Goal: Information Seeking & Learning: Compare options

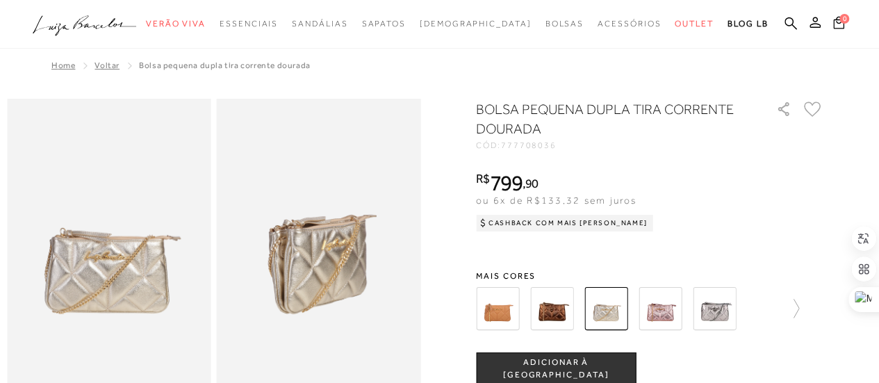
click at [555, 311] on img at bounding box center [551, 308] width 43 height 43
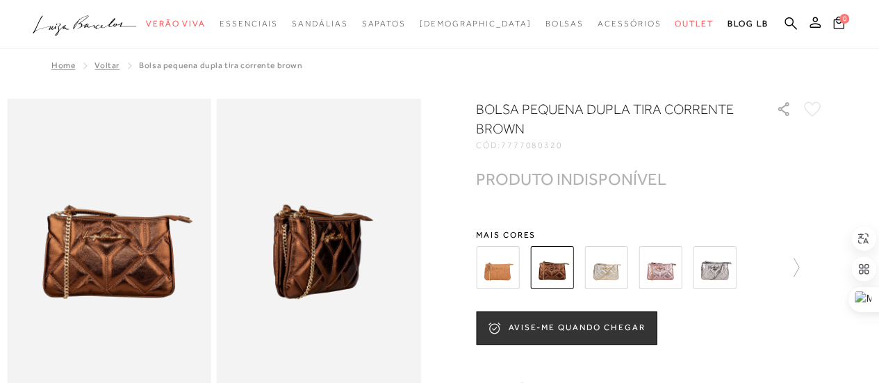
click at [721, 265] on img at bounding box center [714, 267] width 43 height 43
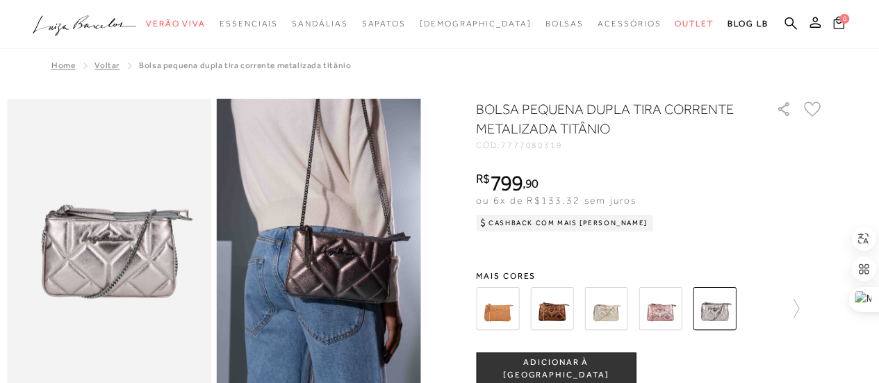
click at [624, 310] on img at bounding box center [606, 308] width 43 height 43
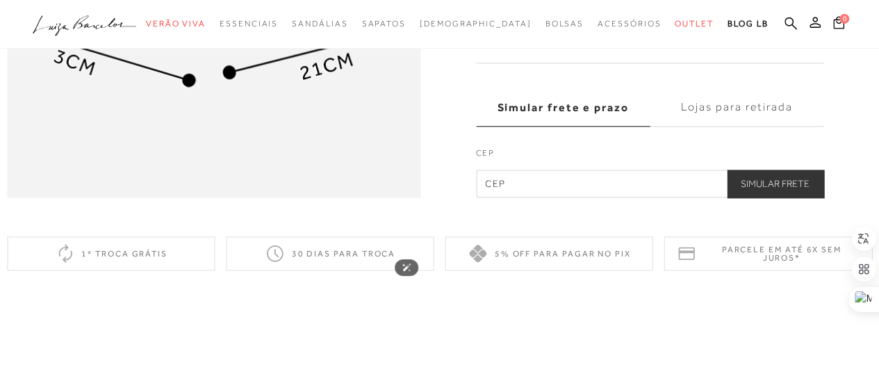
scroll to position [1043, 0]
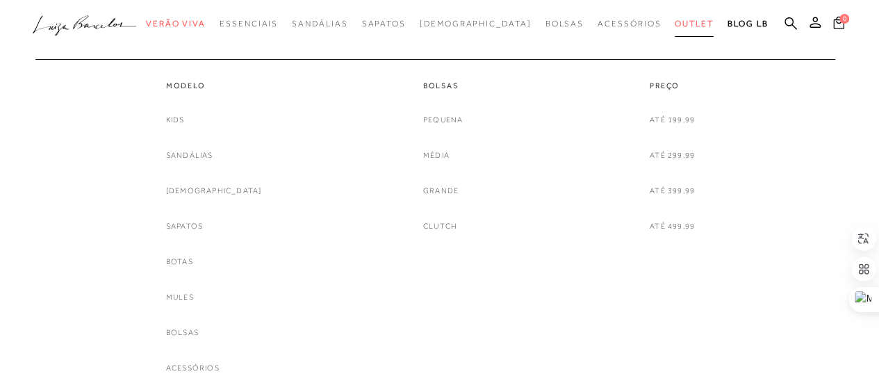
click at [675, 27] on span "Outlet" at bounding box center [694, 24] width 39 height 10
click at [428, 116] on link "Pequena" at bounding box center [443, 120] width 40 height 15
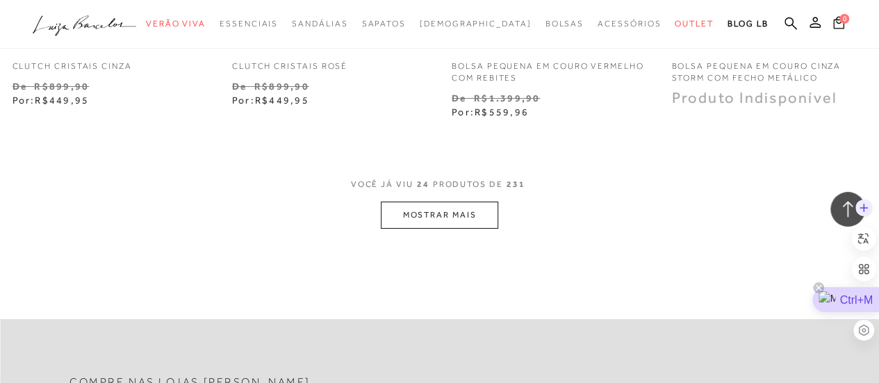
scroll to position [2546, 0]
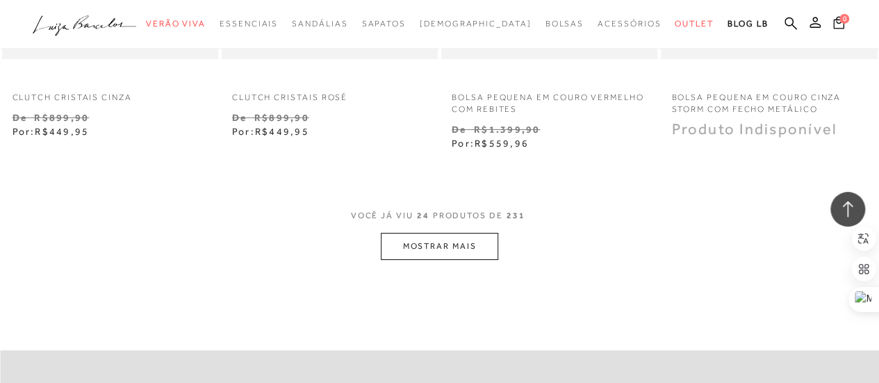
click at [441, 250] on button "MOSTRAR MAIS" at bounding box center [439, 246] width 117 height 27
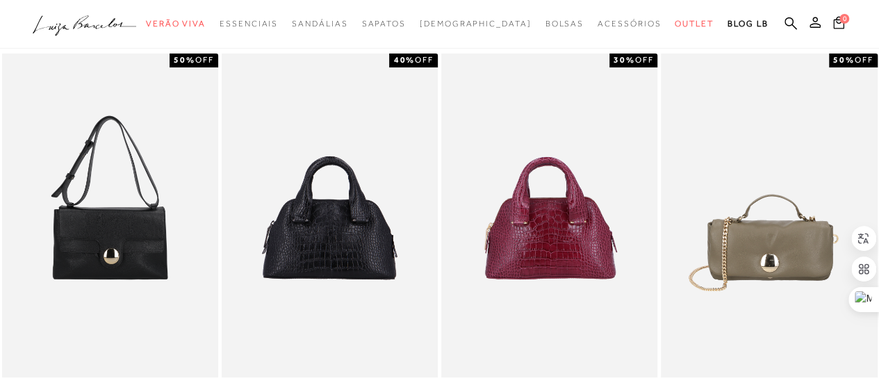
scroll to position [0, 0]
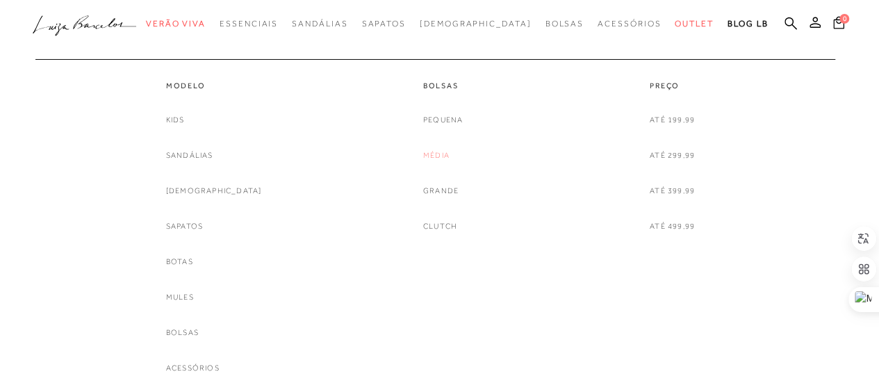
click at [439, 154] on link "Média" at bounding box center [436, 155] width 26 height 15
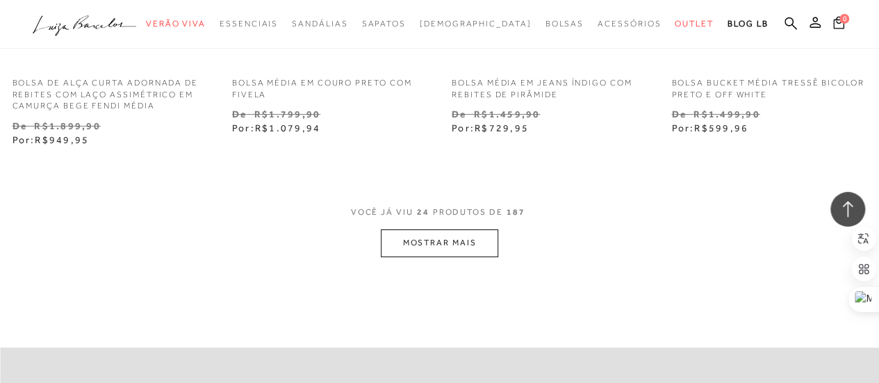
scroll to position [2641, 0]
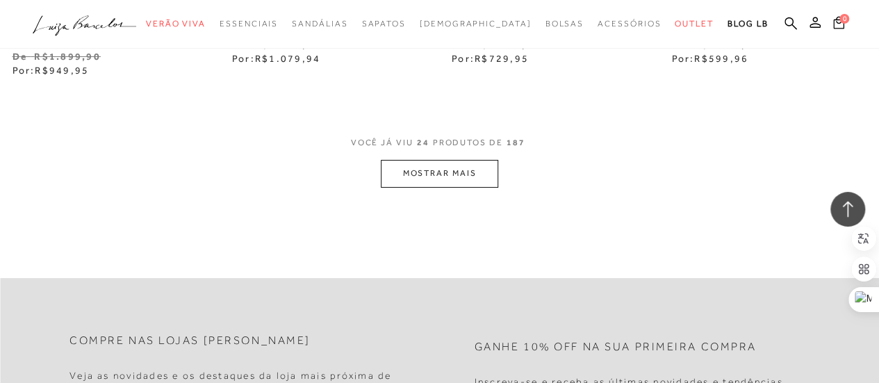
click at [445, 174] on button "MOSTRAR MAIS" at bounding box center [439, 173] width 117 height 27
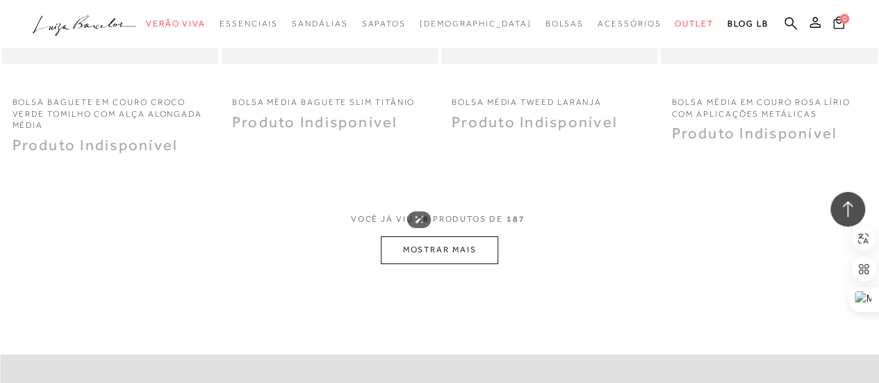
scroll to position [5144, 0]
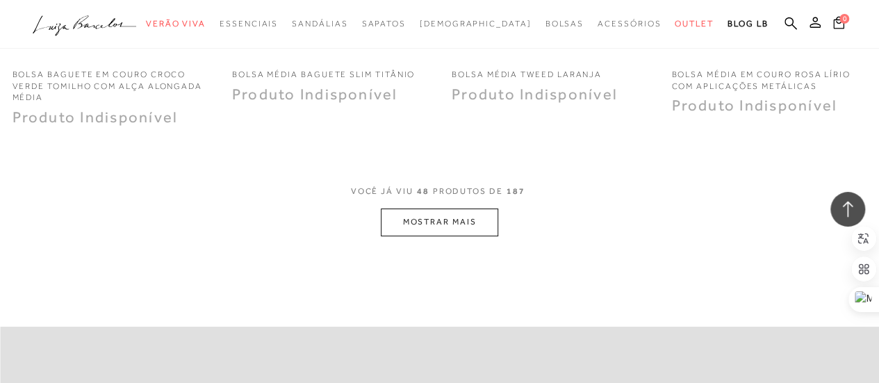
click at [450, 236] on button "MOSTRAR MAIS" at bounding box center [439, 222] width 117 height 27
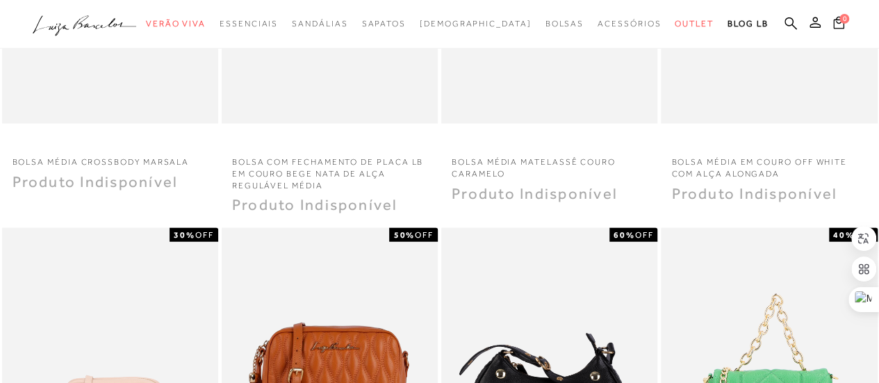
scroll to position [0, 0]
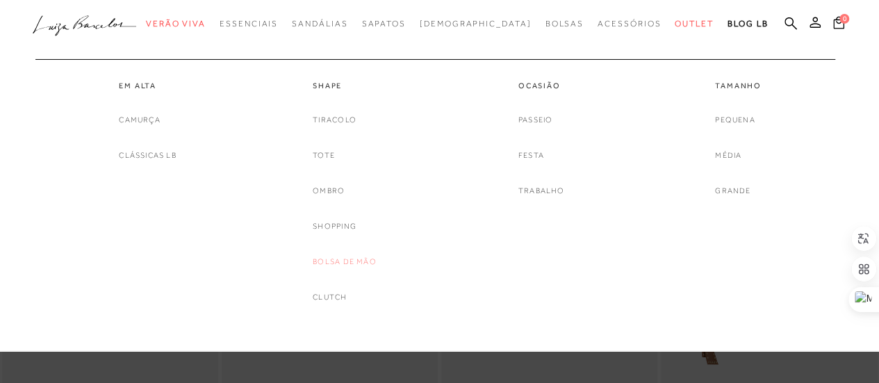
click at [350, 263] on link "Bolsa de mão" at bounding box center [344, 261] width 63 height 15
click at [536, 159] on link "Festa" at bounding box center [532, 155] width 26 height 15
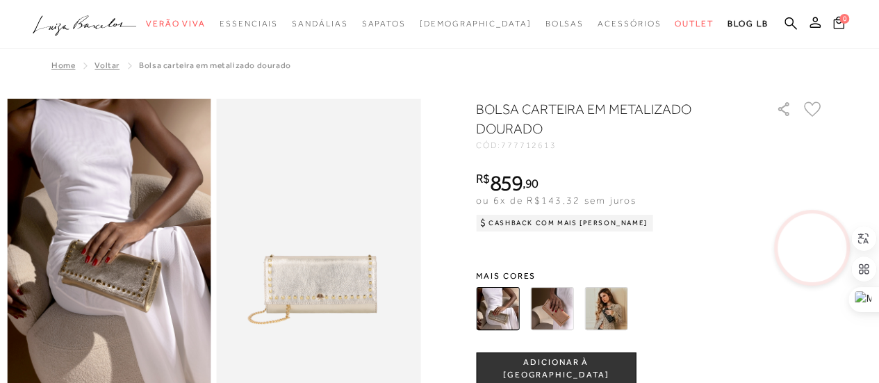
click at [559, 314] on img at bounding box center [551, 308] width 43 height 43
